Goal: Task Accomplishment & Management: Manage account settings

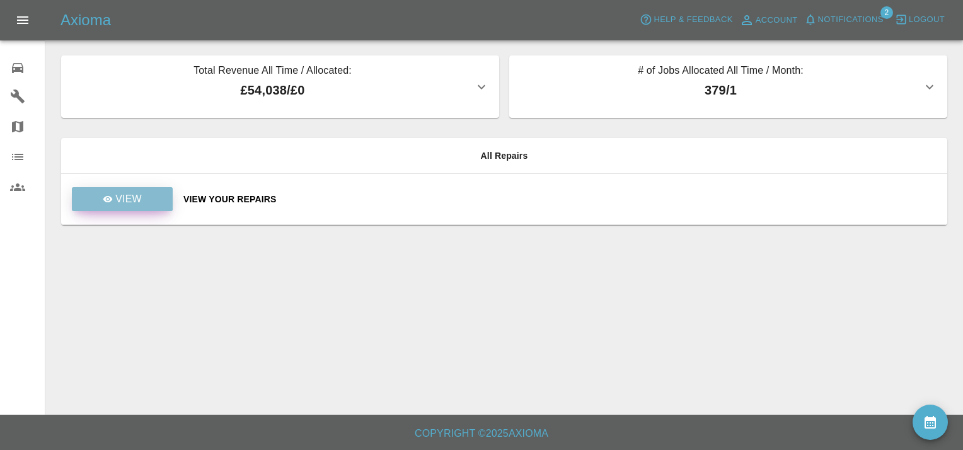
click at [120, 201] on p "View" at bounding box center [128, 199] width 26 height 15
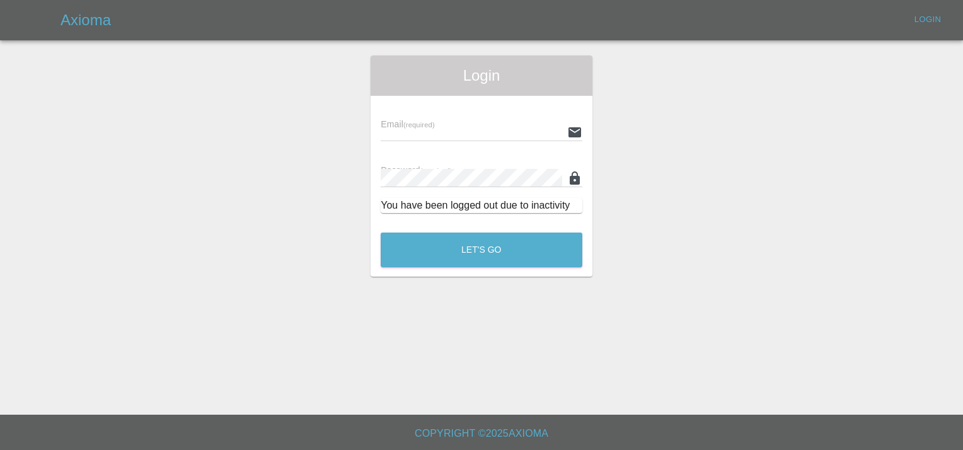
type input "[EMAIL_ADDRESS][DOMAIN_NAME]"
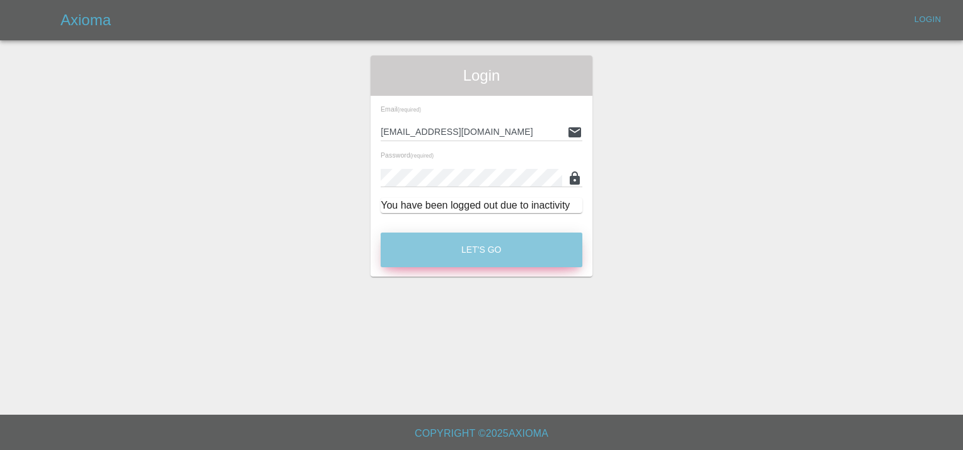
click at [446, 256] on button "Let's Go" at bounding box center [482, 250] width 202 height 35
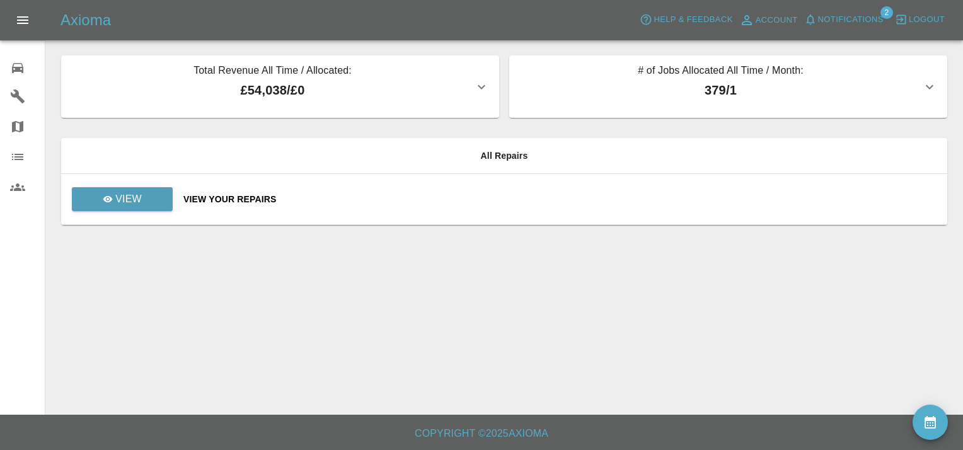
click at [22, 59] on div "0" at bounding box center [27, 66] width 35 height 18
click at [20, 67] on icon at bounding box center [17, 68] width 11 height 10
click at [14, 67] on icon at bounding box center [17, 68] width 11 height 10
click at [928, 429] on icon "availability" at bounding box center [930, 422] width 11 height 13
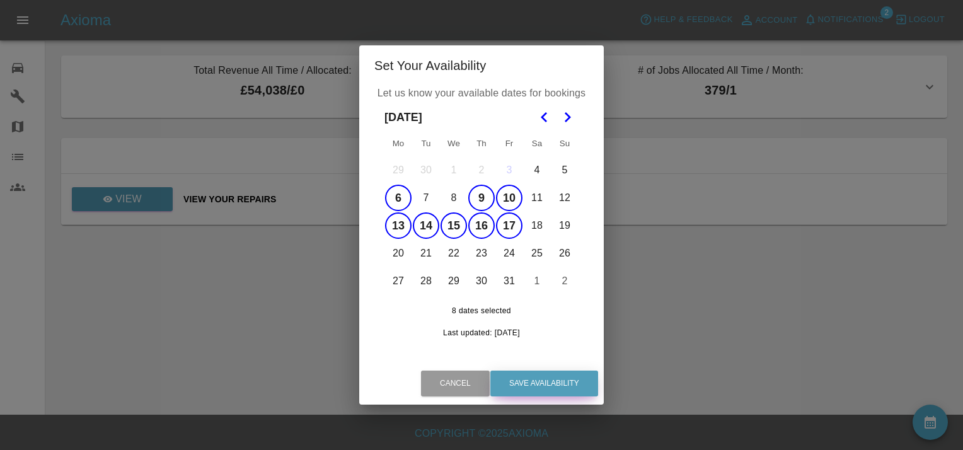
click at [544, 388] on button "Save Availability" at bounding box center [544, 384] width 108 height 26
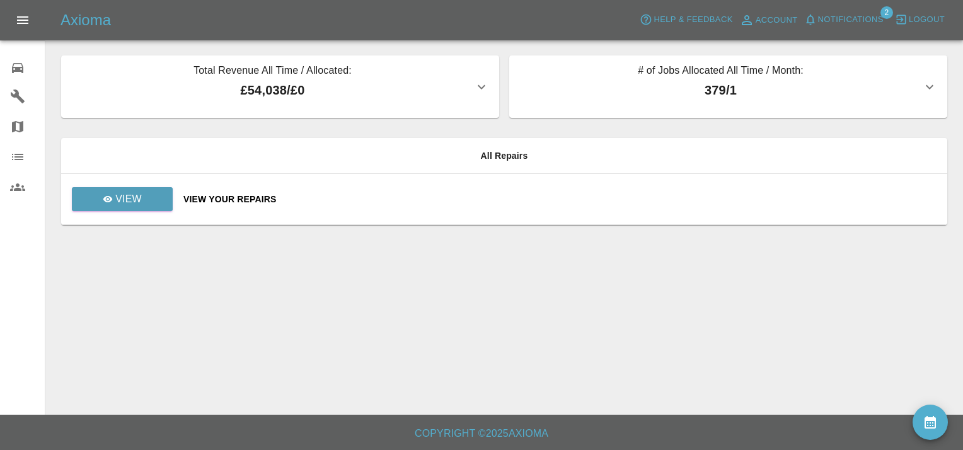
click at [500, 149] on th "All Repairs" at bounding box center [504, 156] width 886 height 36
click at [499, 156] on th "All Repairs" at bounding box center [504, 156] width 886 height 36
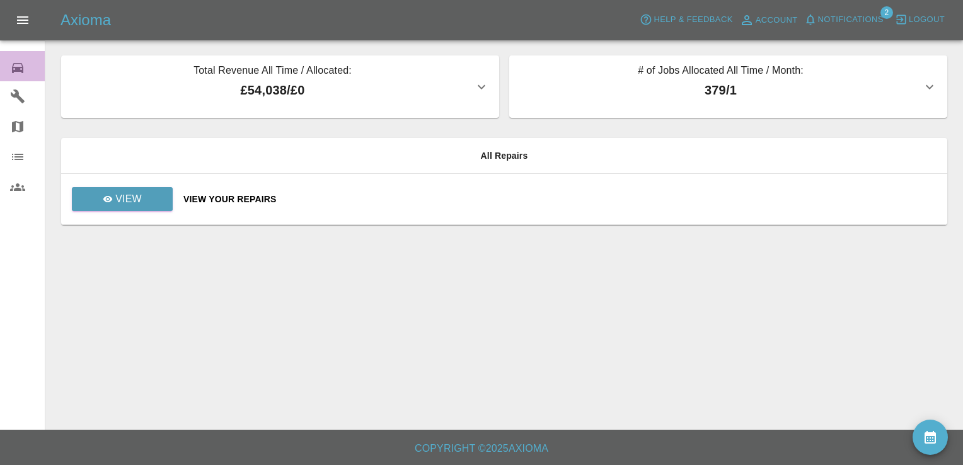
click at [18, 58] on div "0" at bounding box center [27, 66] width 35 height 18
